Goal: Information Seeking & Learning: Learn about a topic

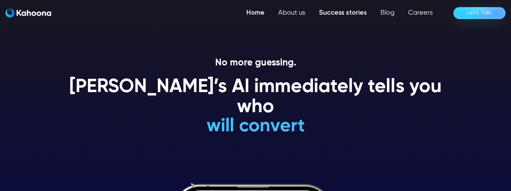
click at [329, 11] on link "Success stories" at bounding box center [342, 13] width 61 height 14
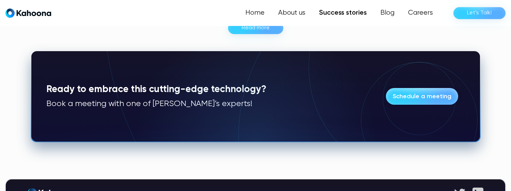
scroll to position [562, 0]
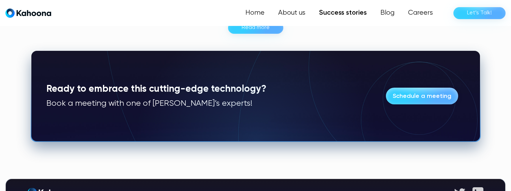
click at [29, 18] on div "Home About us Success stories Blog Careers Let’s Talk!" at bounding box center [255, 13] width 500 height 14
click at [34, 14] on img "home" at bounding box center [28, 13] width 46 height 10
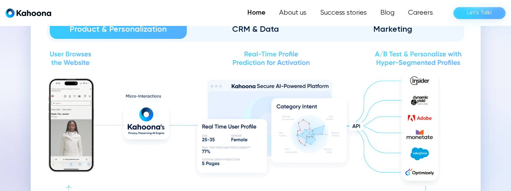
scroll to position [742, 0]
click at [269, 34] on link "CRM & Data" at bounding box center [255, 29] width 137 height 19
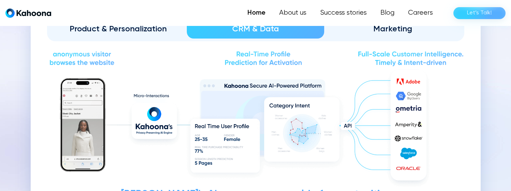
click at [358, 37] on link "Marketing" at bounding box center [392, 28] width 137 height 19
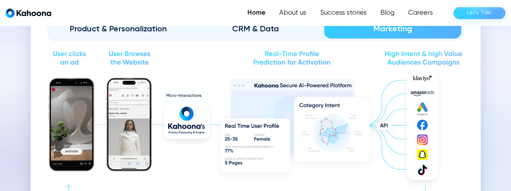
click at [168, 34] on link "Product & Personalization" at bounding box center [118, 28] width 137 height 19
